Goal: Task Accomplishment & Management: Use online tool/utility

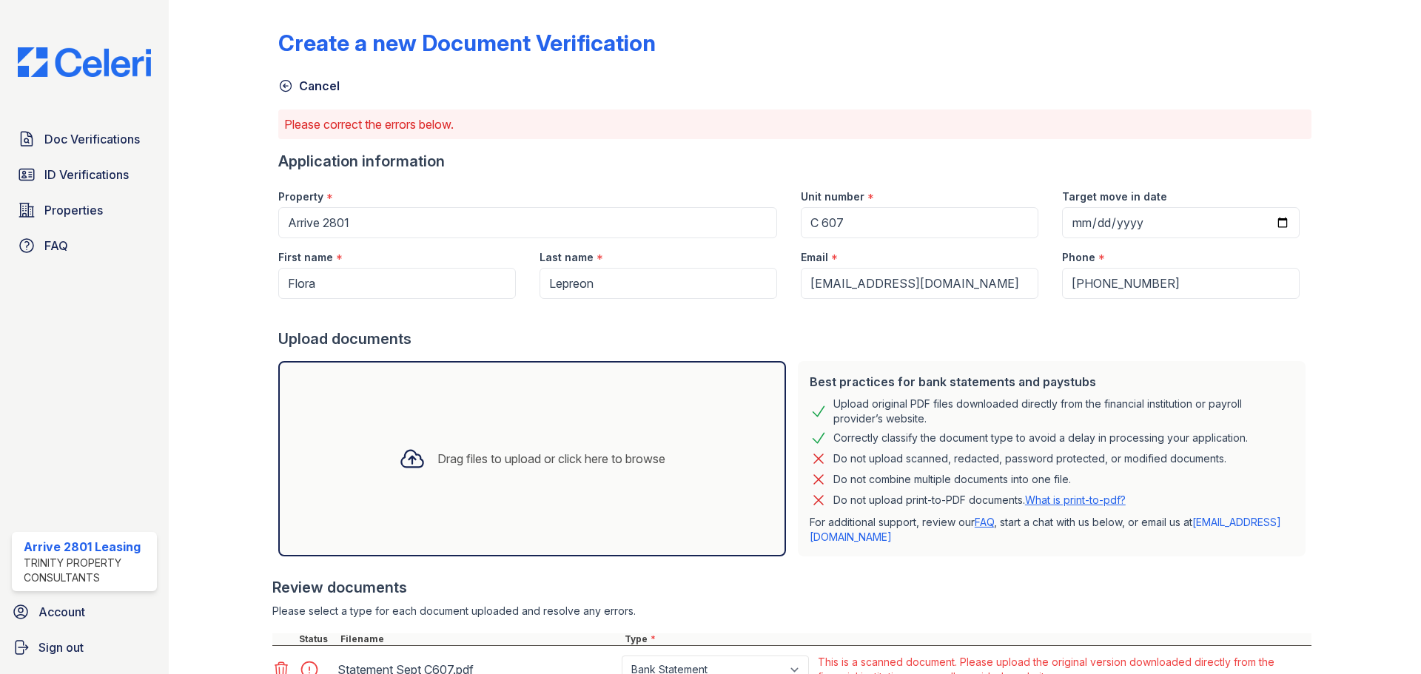
click at [293, 92] on link "Cancel" at bounding box center [308, 86] width 61 height 18
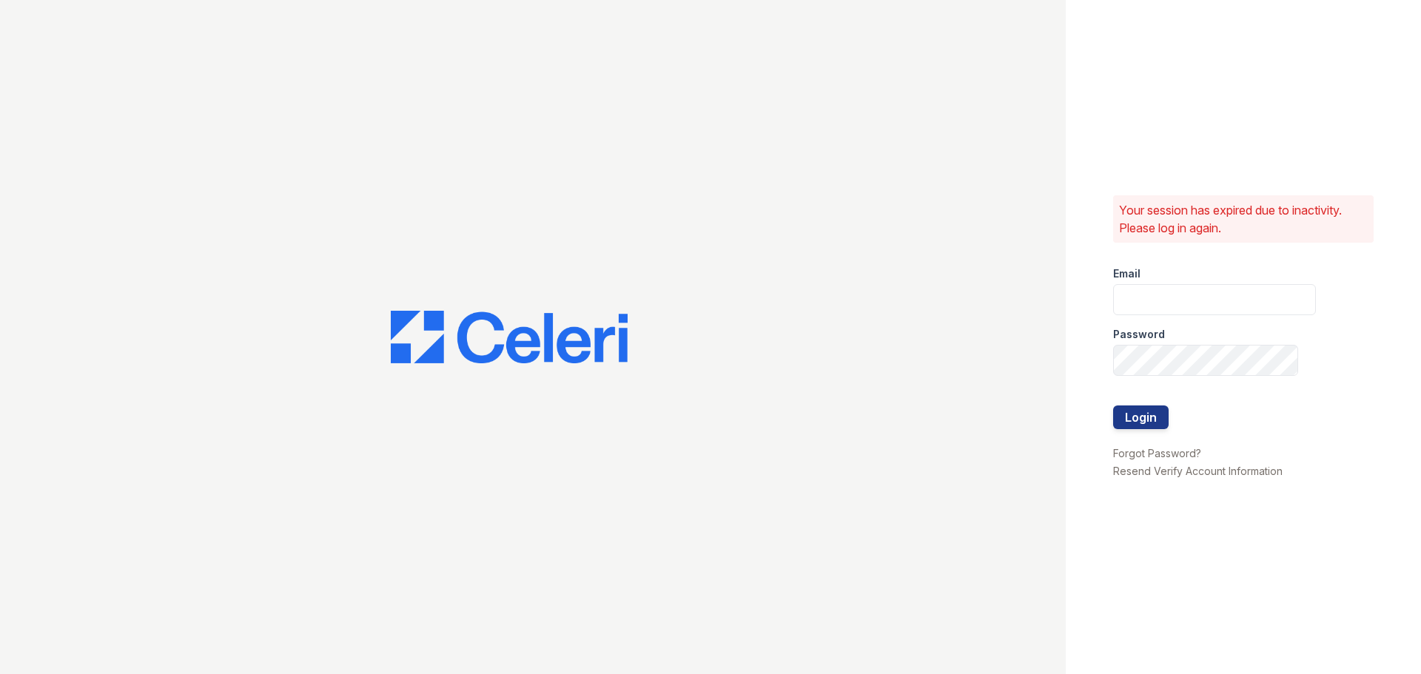
type input "arrive2801@trinity-pm.com"
click at [1142, 419] on button "Login" at bounding box center [1140, 417] width 55 height 24
